Goal: Task Accomplishment & Management: Use online tool/utility

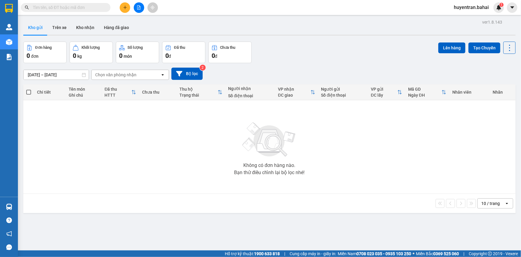
click at [127, 7] on button at bounding box center [125, 7] width 10 height 10
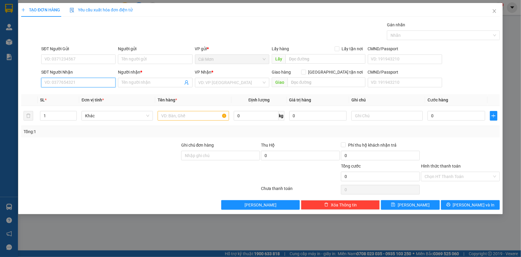
click at [65, 79] on input "SĐT Người Nhận" at bounding box center [78, 83] width 74 height 10
click at [90, 96] on div "0983666439 - Lu Y" at bounding box center [78, 94] width 67 height 7
type input "0983666439"
type input "Lu Y"
type input "0983666439"
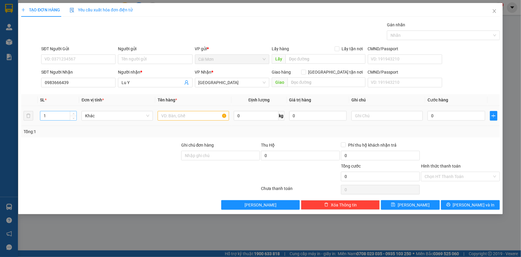
click at [50, 114] on input "1" at bounding box center [58, 115] width 36 height 9
type input "2"
click at [180, 117] on input "text" at bounding box center [193, 116] width 71 height 10
type input "THÙNG"
click at [454, 111] on input "0" at bounding box center [457, 116] width 58 height 10
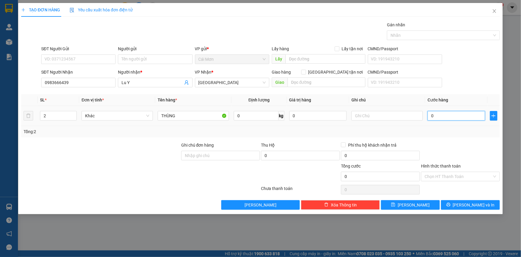
type input "1"
type input "12"
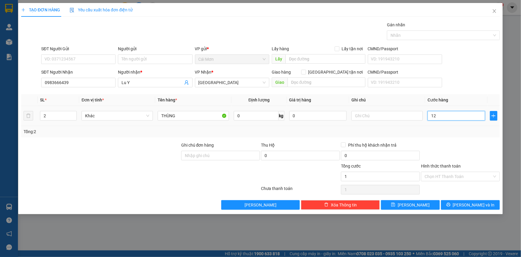
type input "12"
type input "120"
type input "1.200"
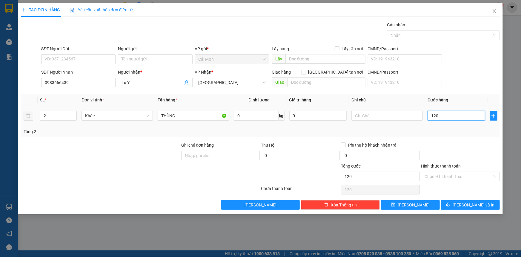
type input "1.200"
type input "12.000"
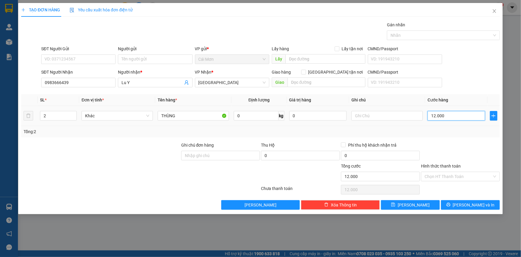
type input "120.000"
click at [481, 204] on span "[PERSON_NAME] và In" at bounding box center [474, 204] width 42 height 7
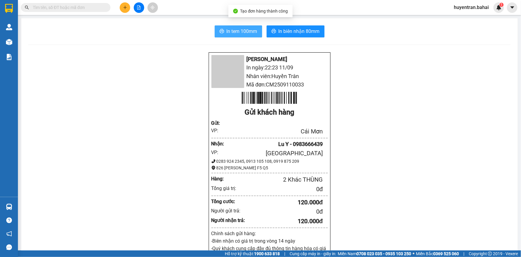
click at [238, 36] on button "In tem 100mm" at bounding box center [238, 31] width 47 height 12
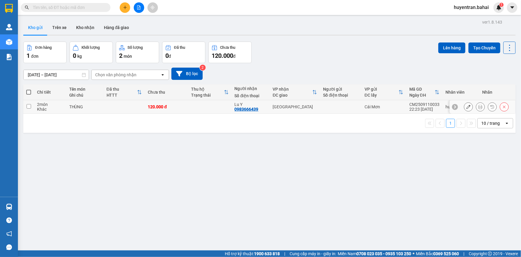
drag, startPoint x: 204, startPoint y: 107, endPoint x: 270, endPoint y: 84, distance: 69.2
click at [205, 106] on td at bounding box center [209, 106] width 43 height 13
checkbox input "true"
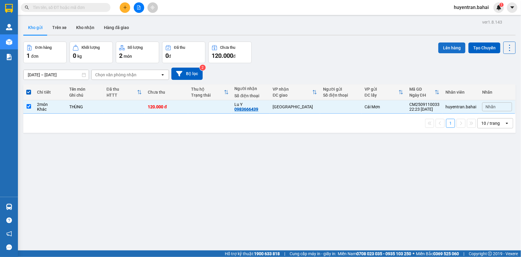
click at [448, 48] on button "Lên hàng" at bounding box center [451, 47] width 27 height 11
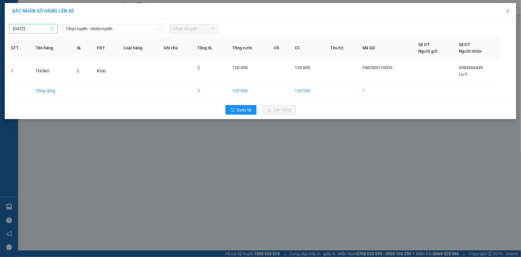
click at [31, 26] on body "Kết quả tìm kiếm ( 0 ) Bộ lọc No Data huyentran.bahai 1 Quản Lý Quản lý khách h…" at bounding box center [260, 128] width 521 height 257
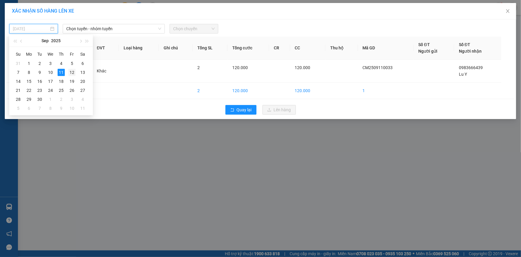
click at [73, 73] on div "12" at bounding box center [71, 72] width 7 height 7
type input "12/09/2025"
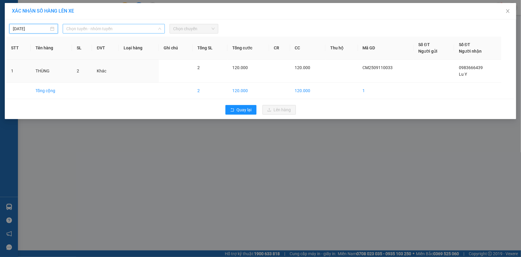
click at [97, 30] on span "Chọn tuyến - nhóm tuyến" at bounding box center [113, 28] width 95 height 9
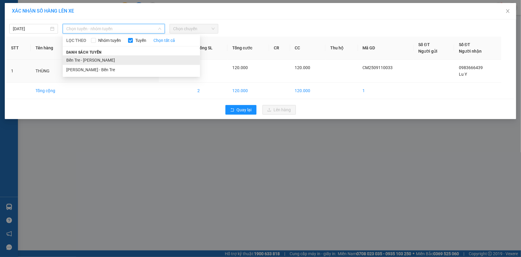
click at [98, 62] on li "Bến Tre - Hồ Chí Minh" at bounding box center [131, 60] width 137 height 10
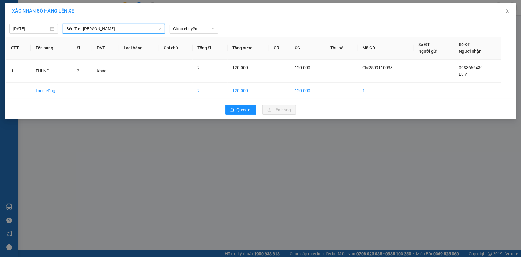
click at [193, 35] on div "12/09/2025 Bến Tre - Hồ Chí Minh Bến Tre - Hồ Chí Minh LỌC THEO Nhóm tuyến Tuyế…" at bounding box center [261, 68] width 512 height 99
click at [195, 32] on span "Chọn chuyến" at bounding box center [194, 28] width 42 height 9
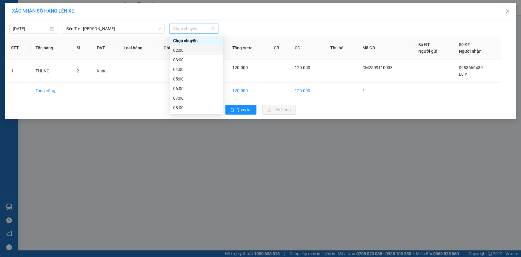
click at [194, 46] on div "02:00" at bounding box center [197, 50] width 54 height 10
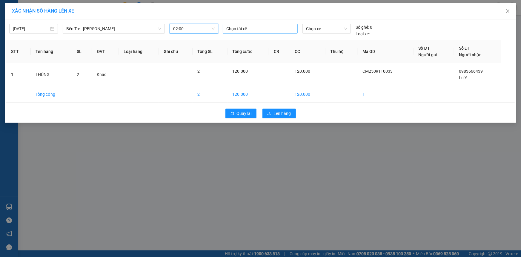
click at [277, 29] on div at bounding box center [260, 28] width 72 height 7
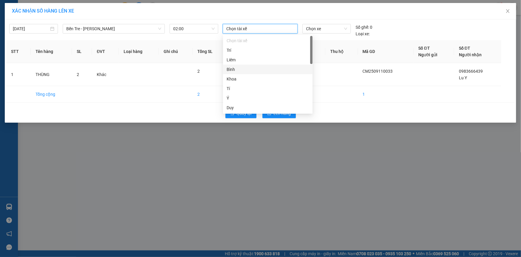
click at [262, 70] on div "Bình" at bounding box center [268, 69] width 82 height 7
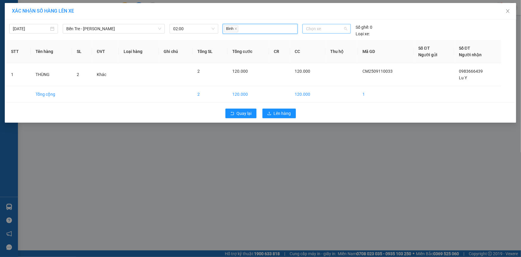
click at [332, 30] on span "Chọn xe" at bounding box center [326, 28] width 41 height 9
type input "511"
click at [326, 39] on div "71H-051.13" at bounding box center [326, 40] width 41 height 7
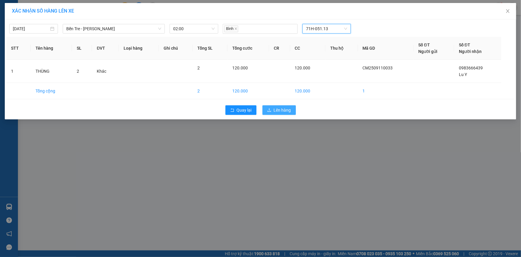
click at [288, 108] on span "Lên hàng" at bounding box center [282, 110] width 17 height 7
